Goal: Use online tool/utility: Utilize a website feature to perform a specific function

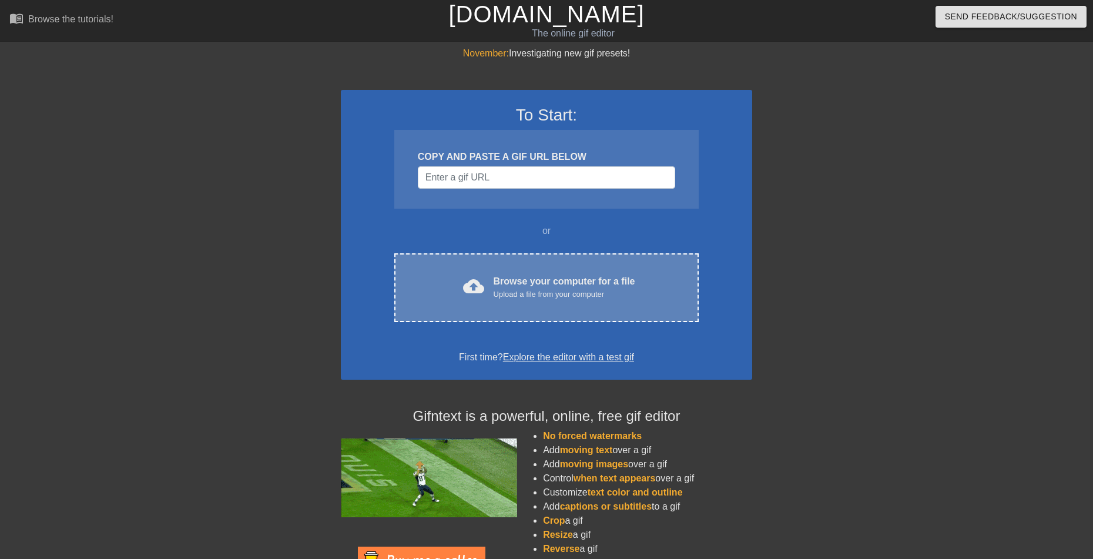
click at [512, 284] on div "Browse your computer for a file Upload a file from your computer" at bounding box center [565, 287] width 142 height 26
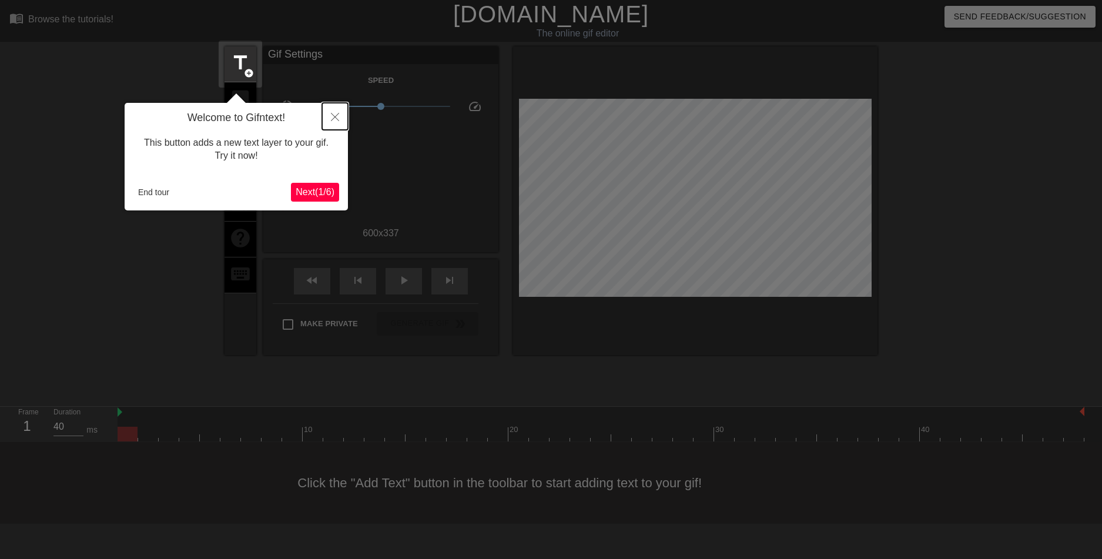
click at [333, 114] on icon "Close" at bounding box center [335, 117] width 8 height 8
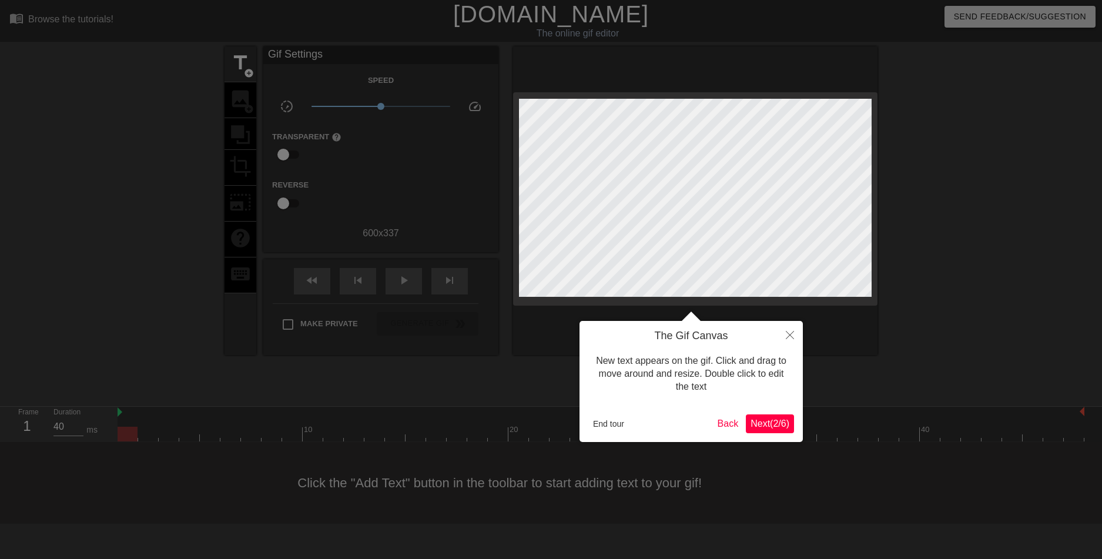
click at [761, 425] on span "Next ( 2 / 6 )" at bounding box center [769, 423] width 39 height 10
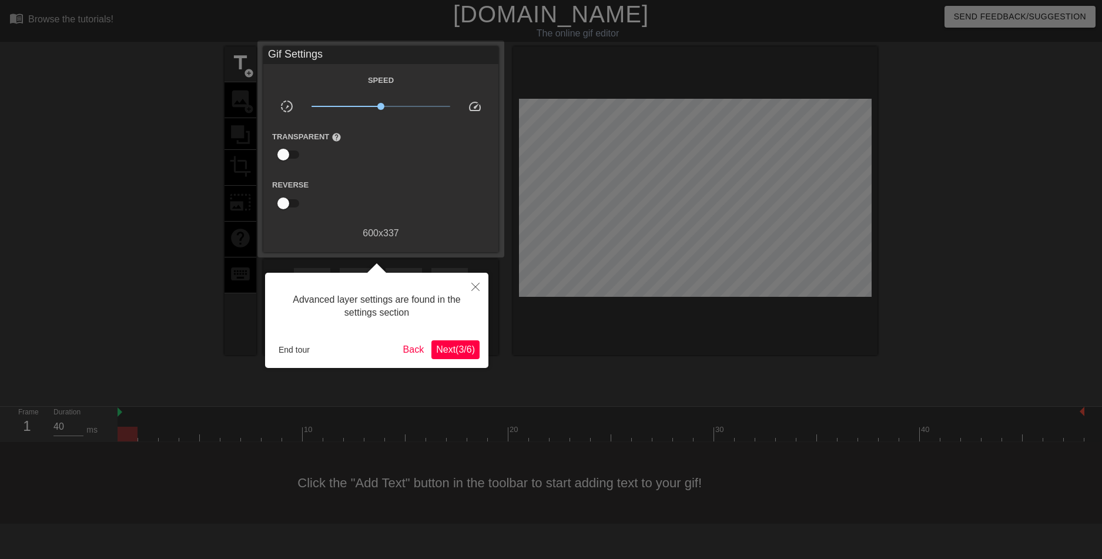
click at [462, 352] on span "Next ( 3 / 6 )" at bounding box center [455, 349] width 39 height 10
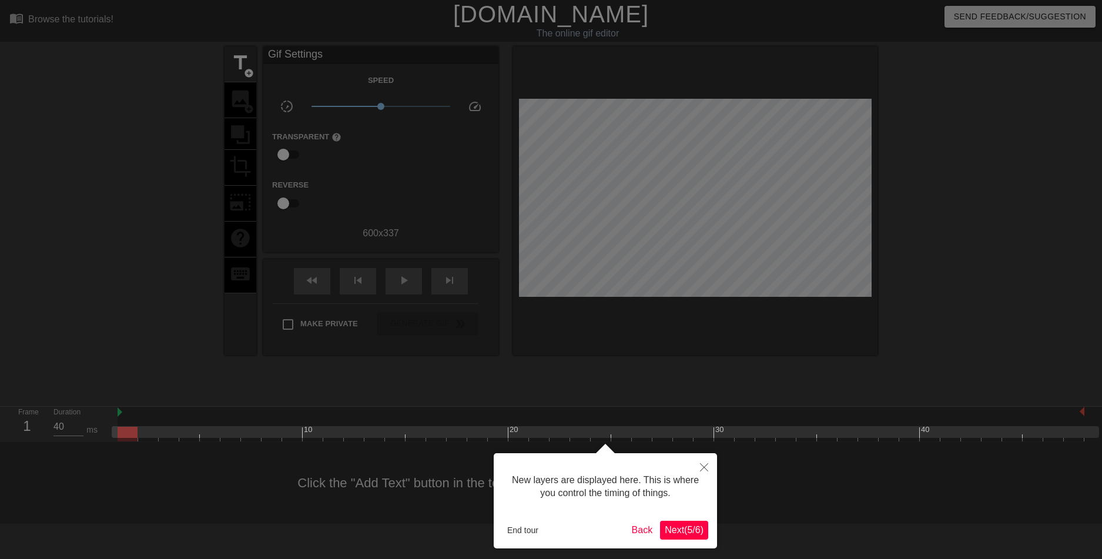
click at [670, 531] on span "Next ( 5 / 6 )" at bounding box center [684, 530] width 39 height 10
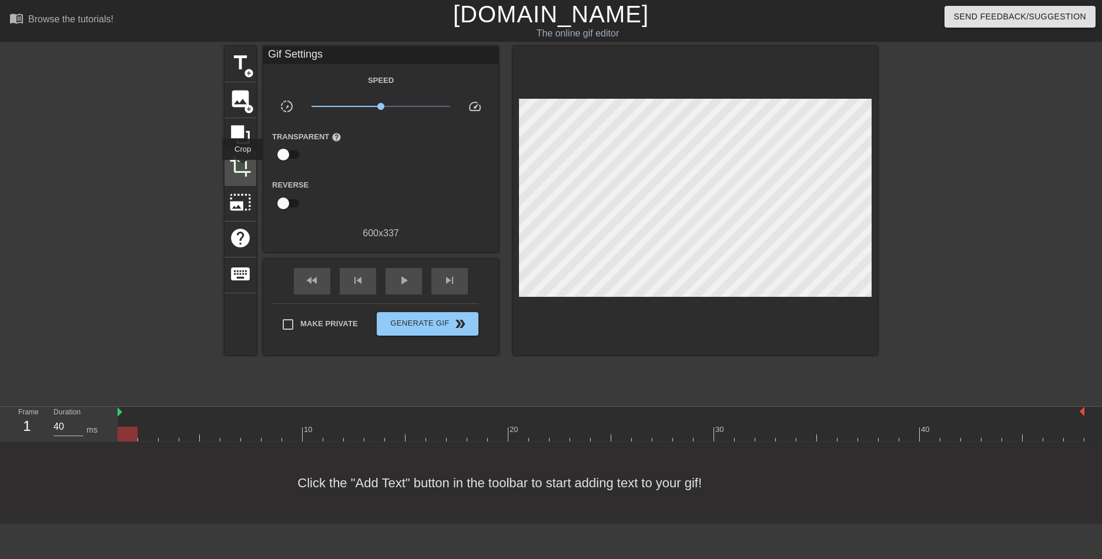
click at [243, 168] on span "crop" at bounding box center [240, 166] width 22 height 22
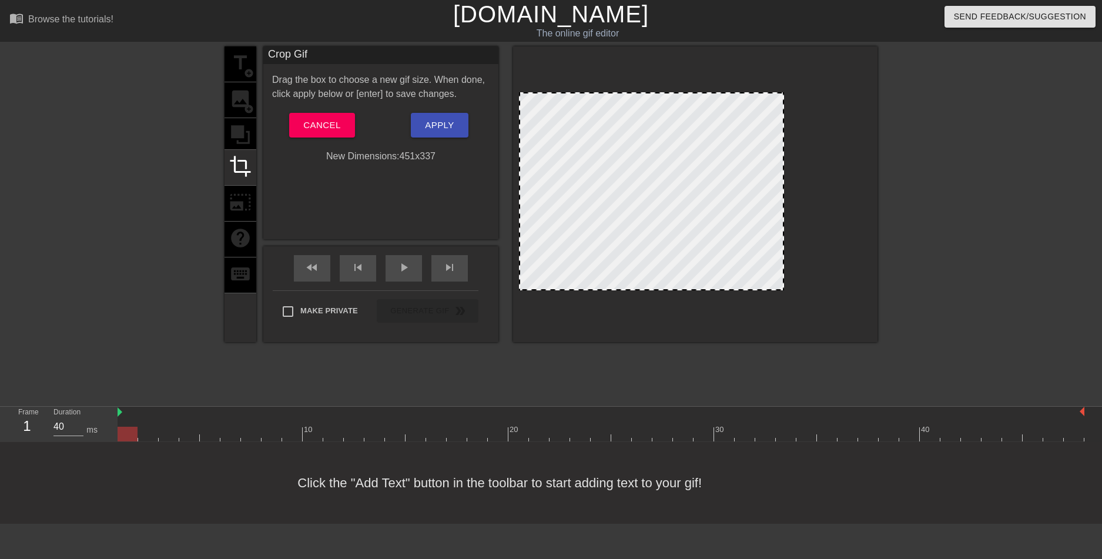
drag, startPoint x: 870, startPoint y: 286, endPoint x: 783, endPoint y: 297, distance: 88.3
click at [783, 297] on div at bounding box center [695, 194] width 364 height 296
click at [451, 121] on span "Apply" at bounding box center [439, 125] width 29 height 15
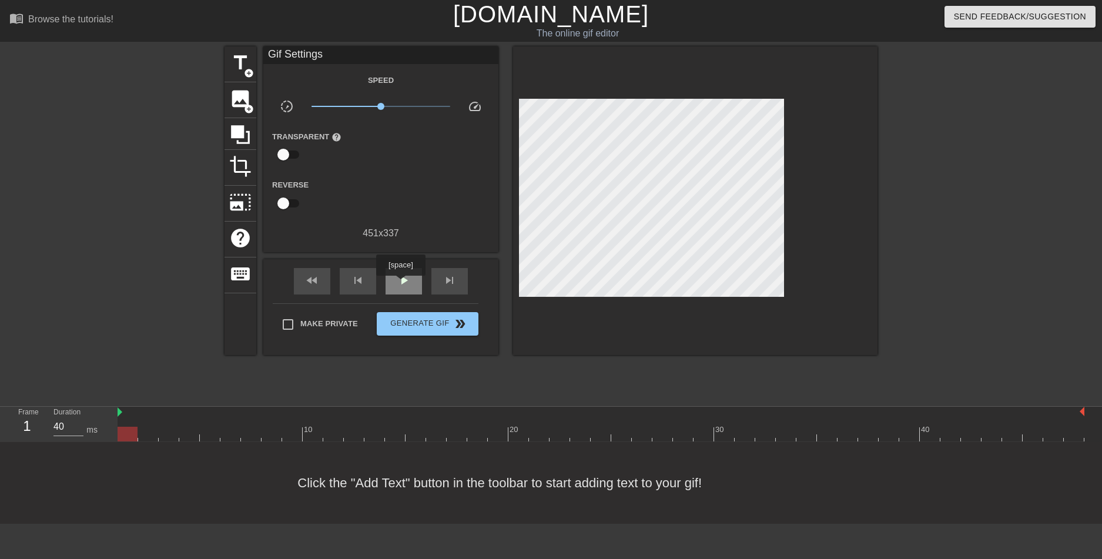
click at [400, 284] on span "play_arrow" at bounding box center [404, 280] width 14 height 14
click at [425, 319] on span "Generate Gif double_arrow" at bounding box center [427, 324] width 92 height 14
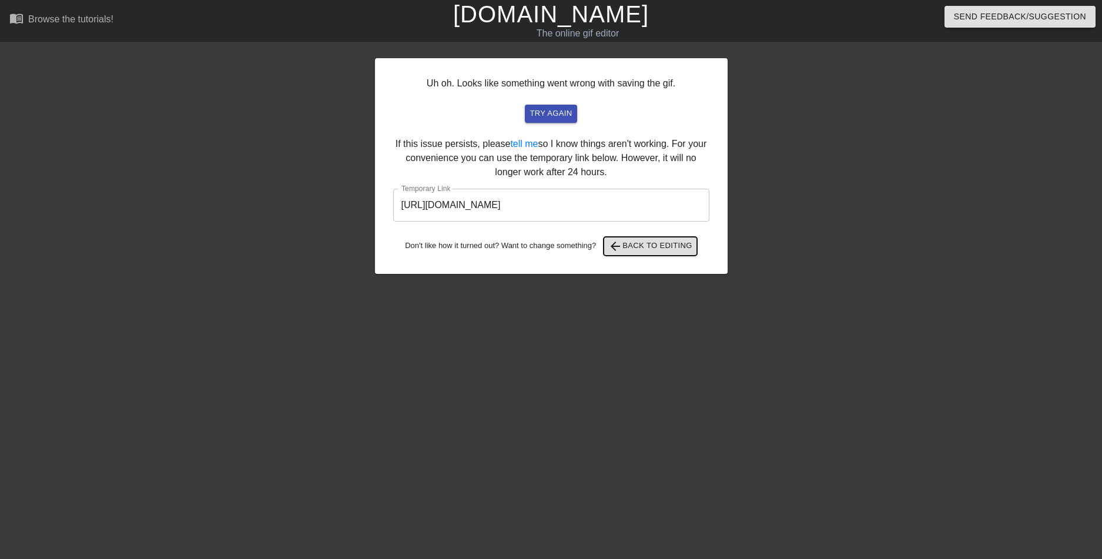
click at [636, 247] on span "arrow_back Back to Editing" at bounding box center [650, 246] width 84 height 14
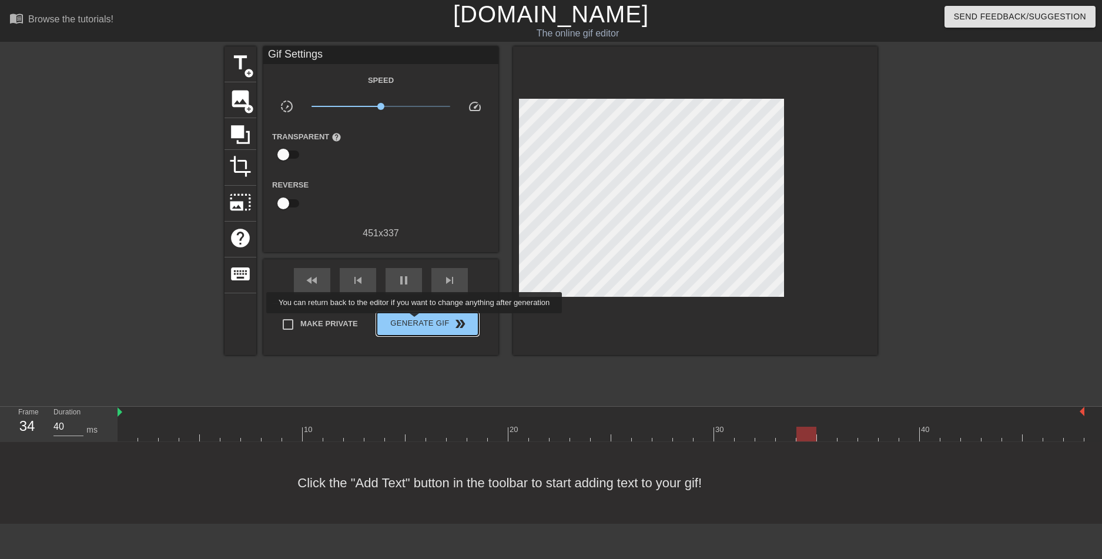
click at [415, 321] on span "Generate Gif double_arrow" at bounding box center [427, 324] width 92 height 14
